Goal: Register for event/course

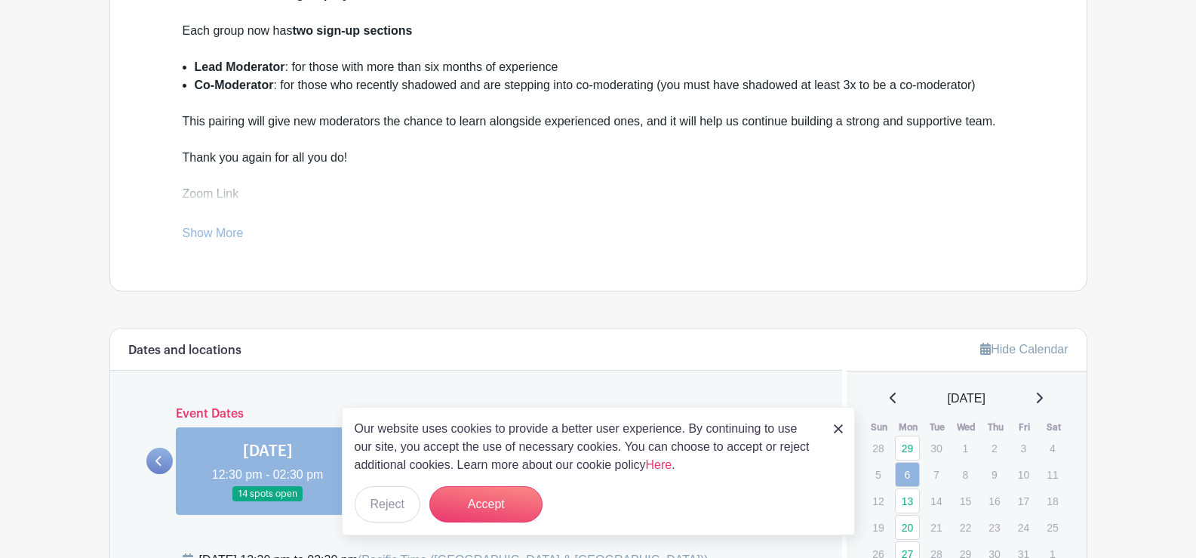
scroll to position [536, 0]
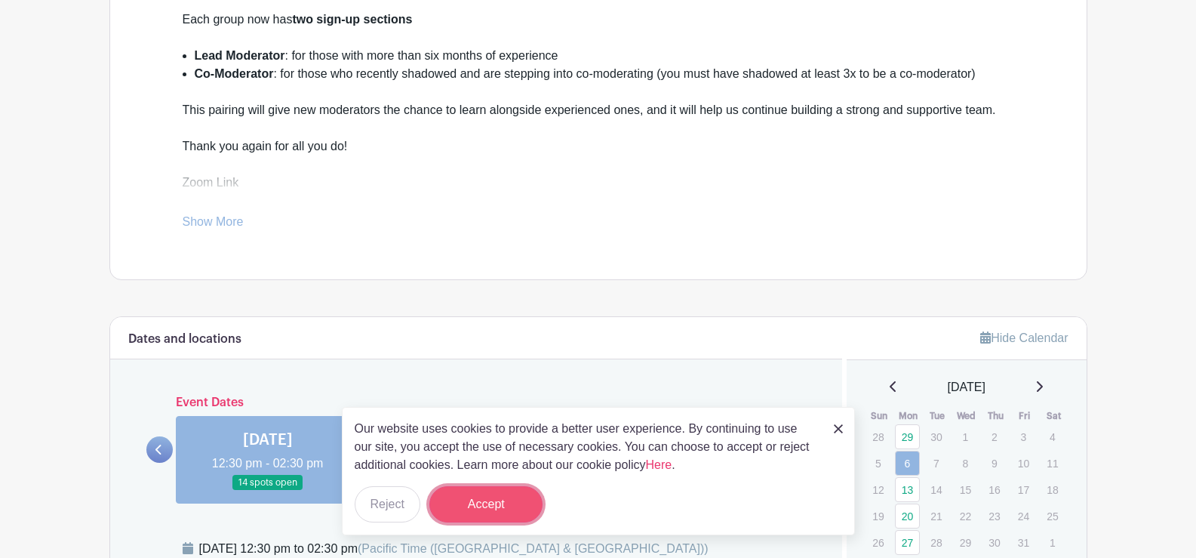
click at [485, 499] on button "Accept" at bounding box center [485, 504] width 113 height 36
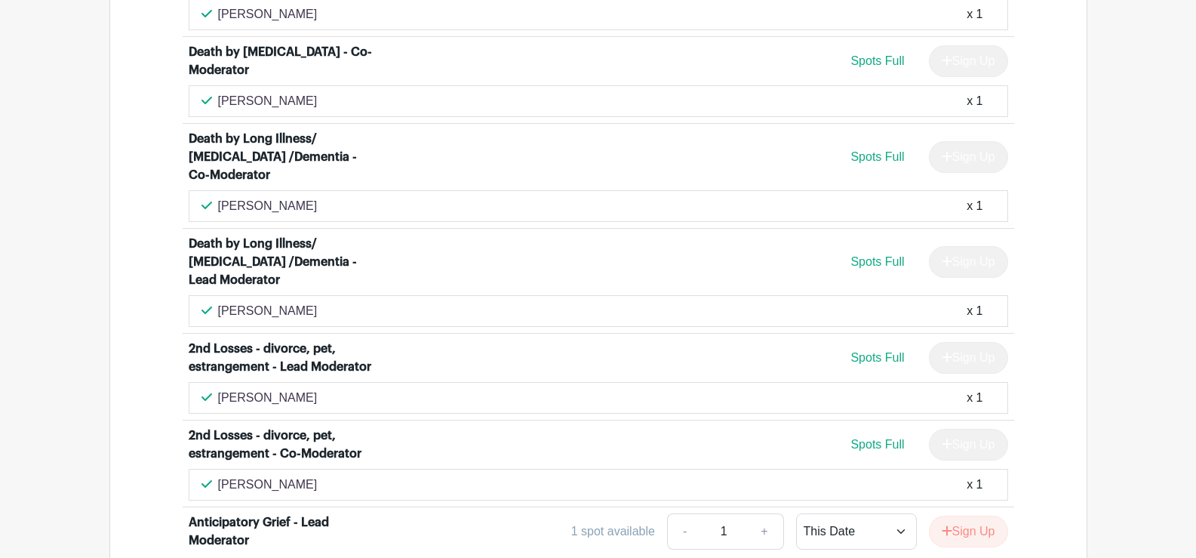
scroll to position [3837, 0]
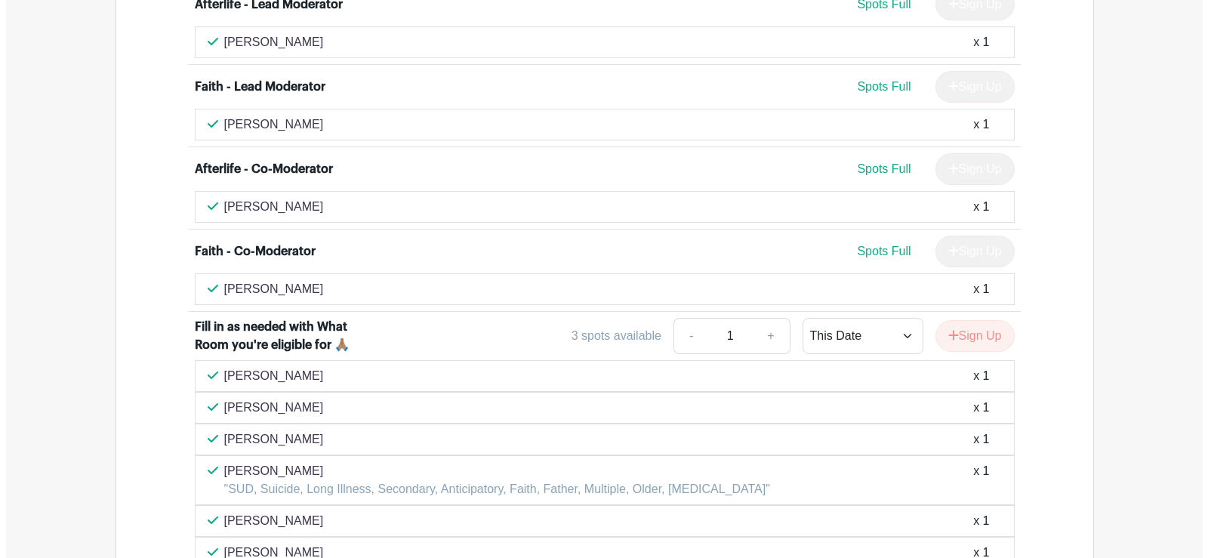
scroll to position [5165, 0]
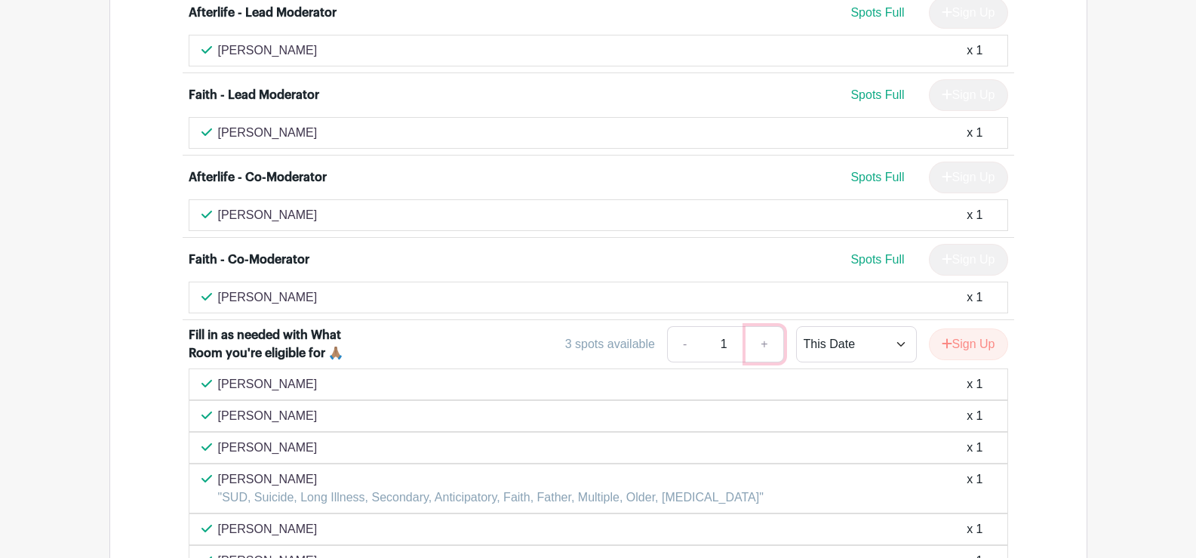
click at [760, 326] on link "+" at bounding box center [765, 344] width 38 height 36
type input "2"
click at [946, 337] on icon "submit" at bounding box center [947, 343] width 11 height 12
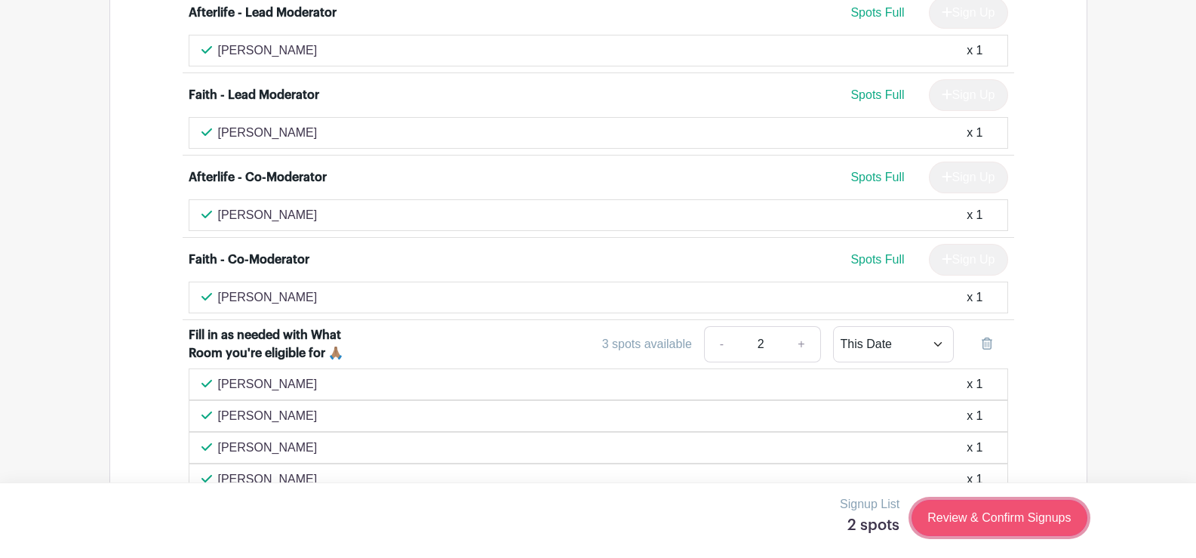
click at [986, 513] on link "Review & Confirm Signups" at bounding box center [999, 518] width 175 height 36
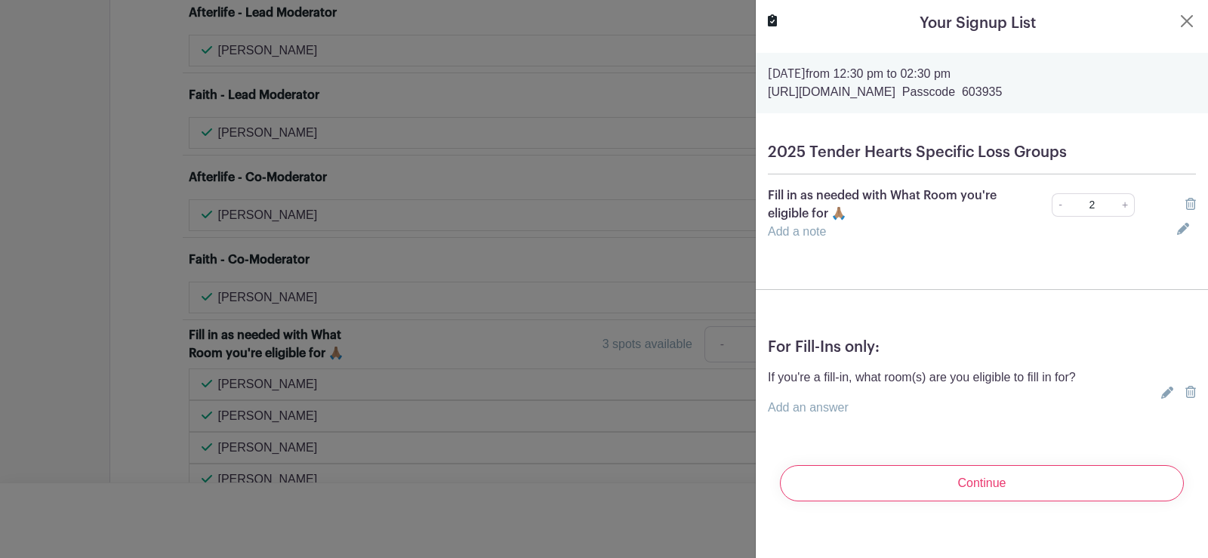
click at [773, 231] on link "Add a note" at bounding box center [797, 231] width 58 height 13
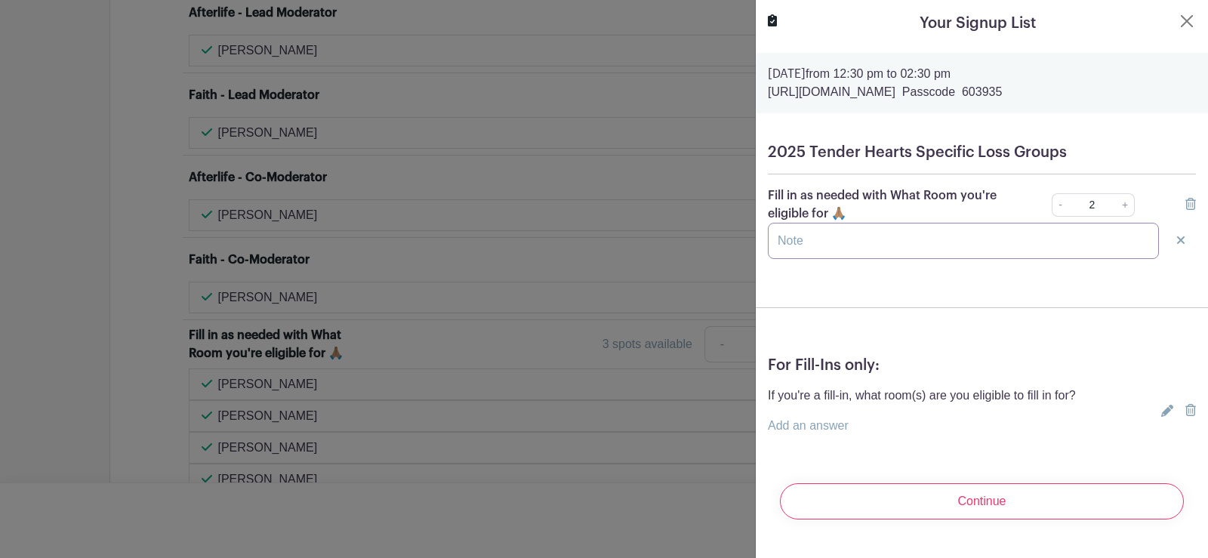
click at [780, 238] on input "text" at bounding box center [963, 241] width 391 height 36
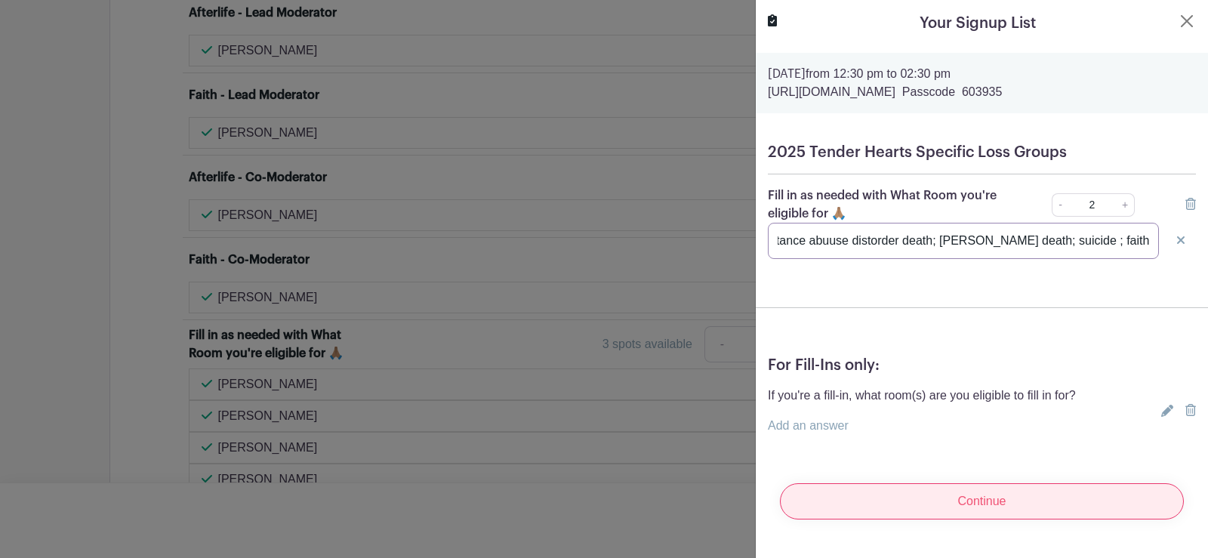
type input "anticipatory grief; multiple losses; substance abuuse distorder death; [PERSON_…"
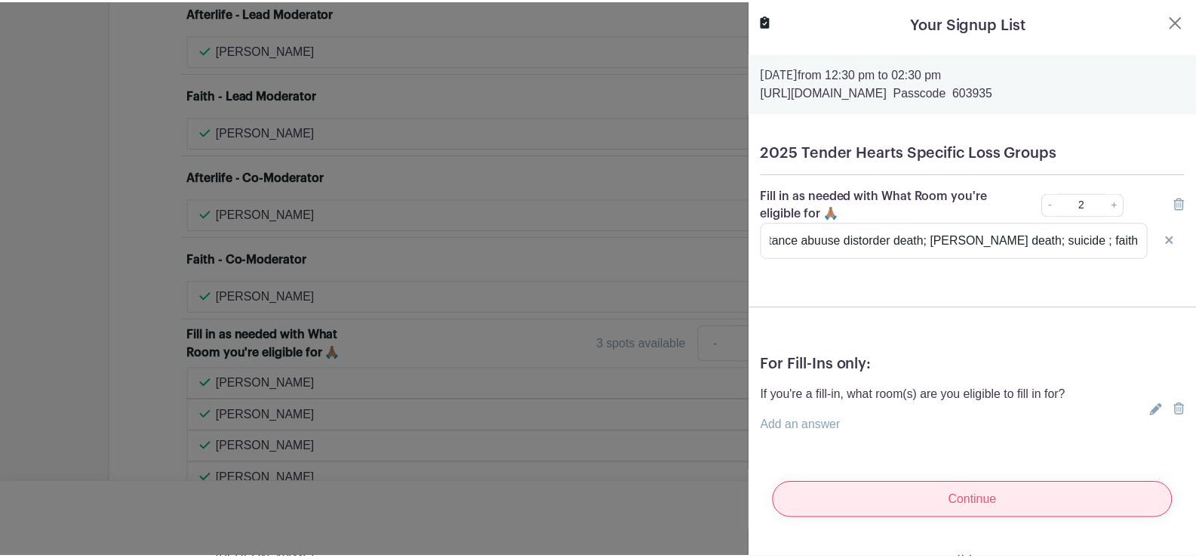
scroll to position [0, 0]
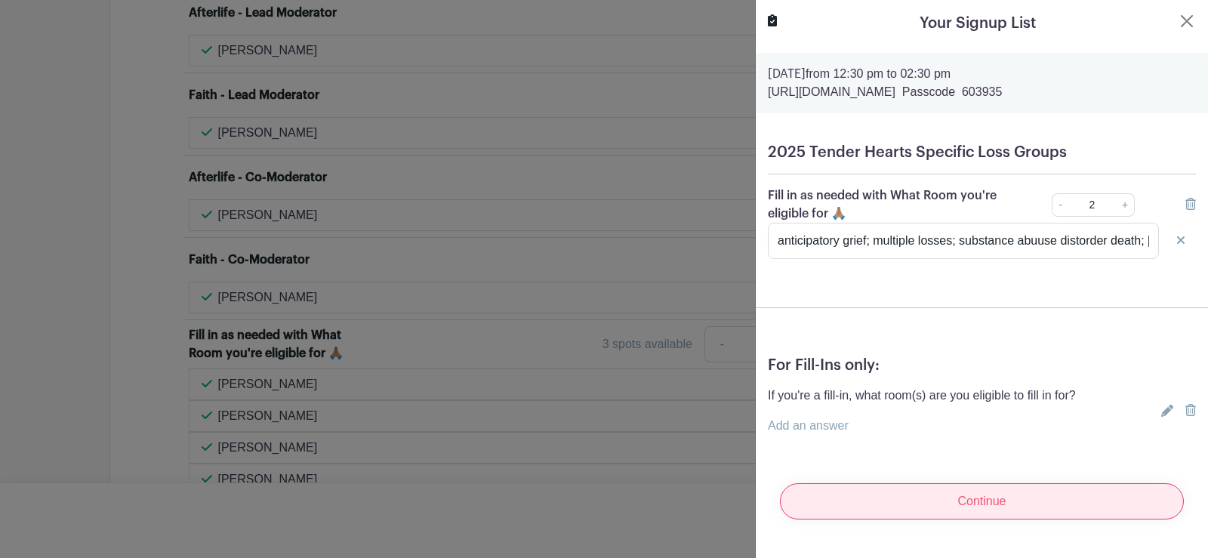
click at [1069, 506] on input "Continue" at bounding box center [982, 501] width 404 height 36
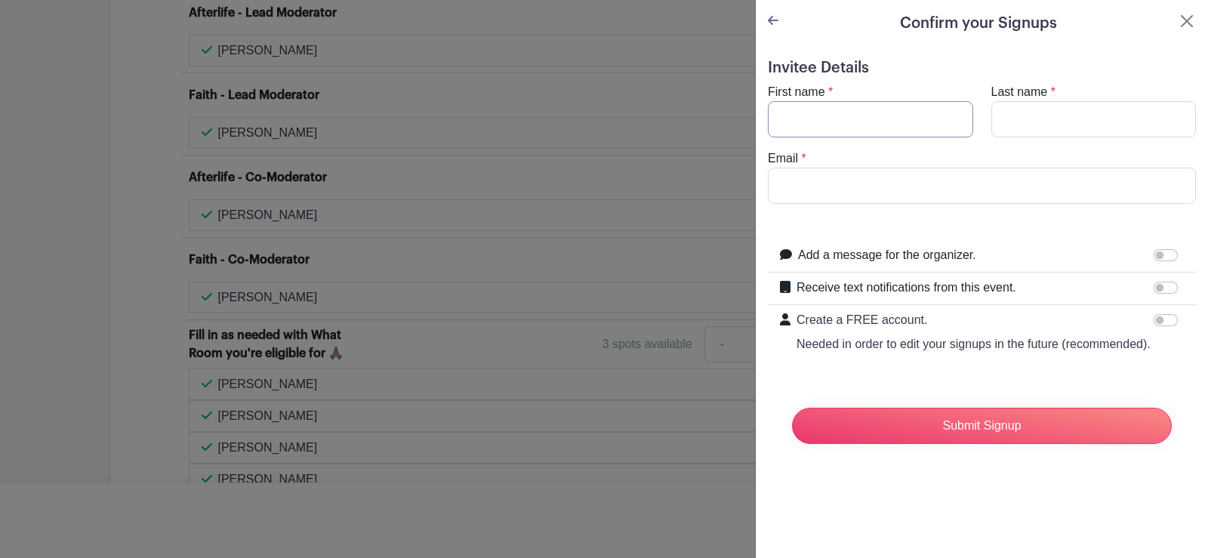
click at [943, 119] on input "First name" at bounding box center [870, 119] width 205 height 36
type input "[PERSON_NAME]"
click at [1017, 121] on input "Last name" at bounding box center [1093, 119] width 205 height 36
type input "Loquerigo"
click at [1015, 181] on input "Email" at bounding box center [982, 186] width 428 height 36
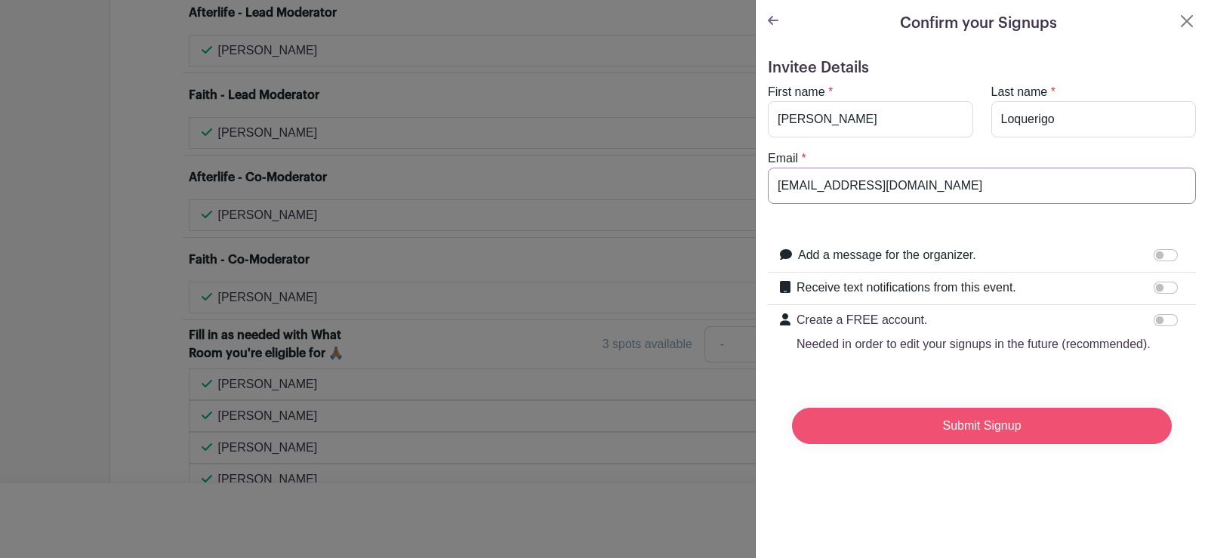
type input "[EMAIL_ADDRESS][DOMAIN_NAME]"
click at [1044, 434] on input "Submit Signup" at bounding box center [982, 426] width 380 height 36
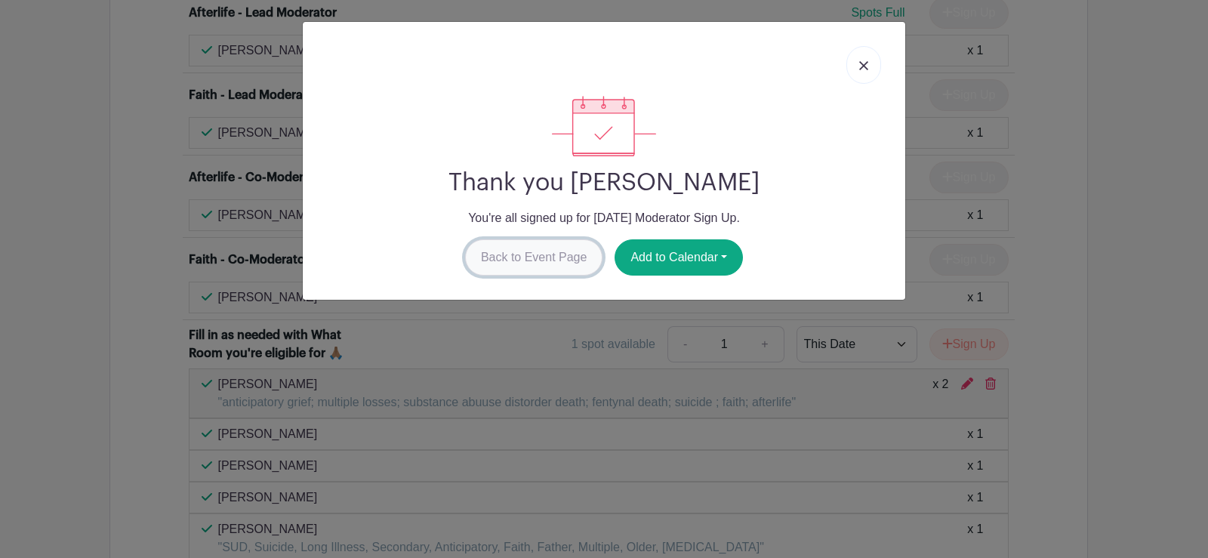
click at [568, 256] on link "Back to Event Page" at bounding box center [534, 257] width 138 height 36
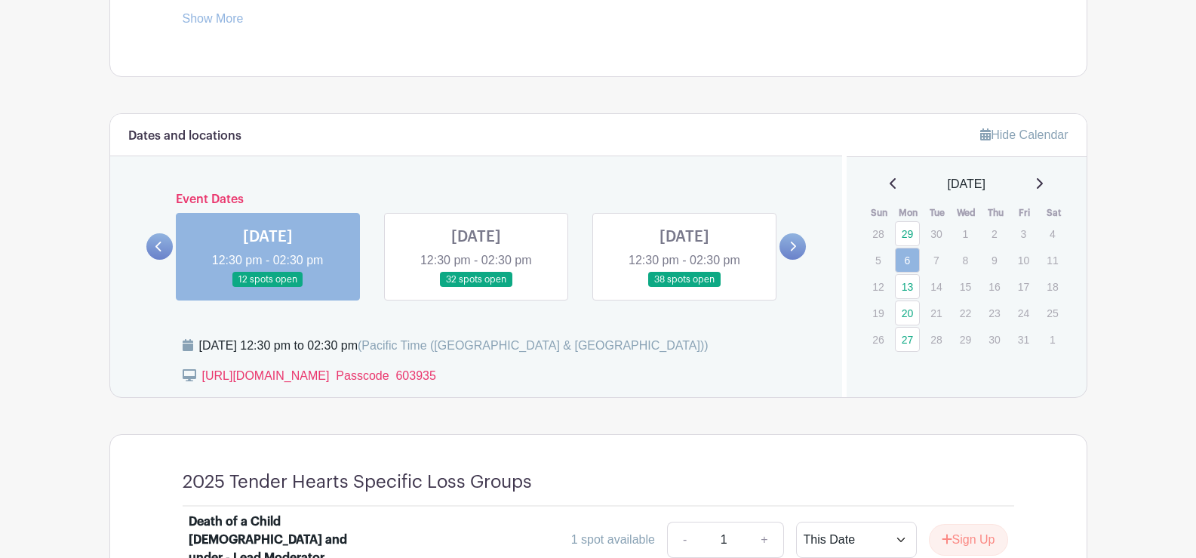
scroll to position [747, 0]
